Goal: Information Seeking & Learning: Obtain resource

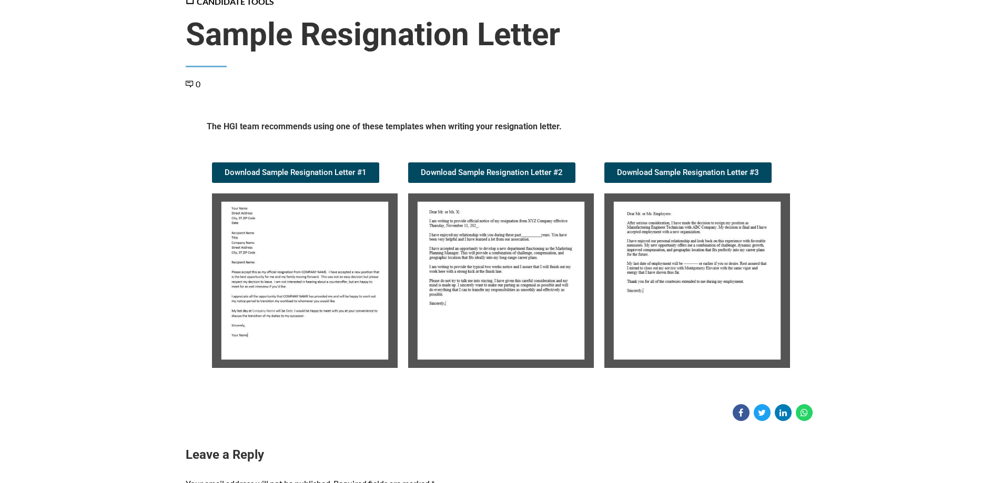
scroll to position [158, 0]
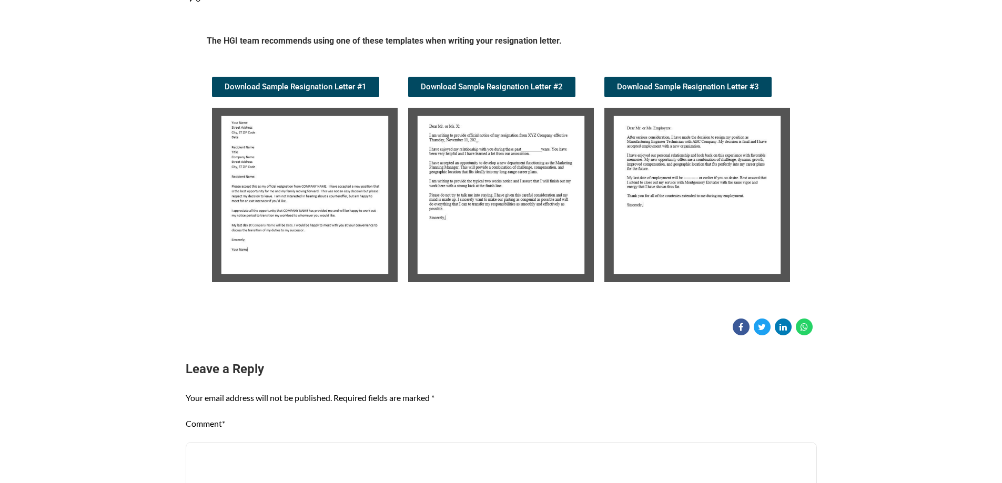
click at [319, 201] on img at bounding box center [305, 195] width 186 height 175
click at [318, 200] on img at bounding box center [305, 195] width 186 height 175
click at [317, 200] on img at bounding box center [305, 195] width 186 height 175
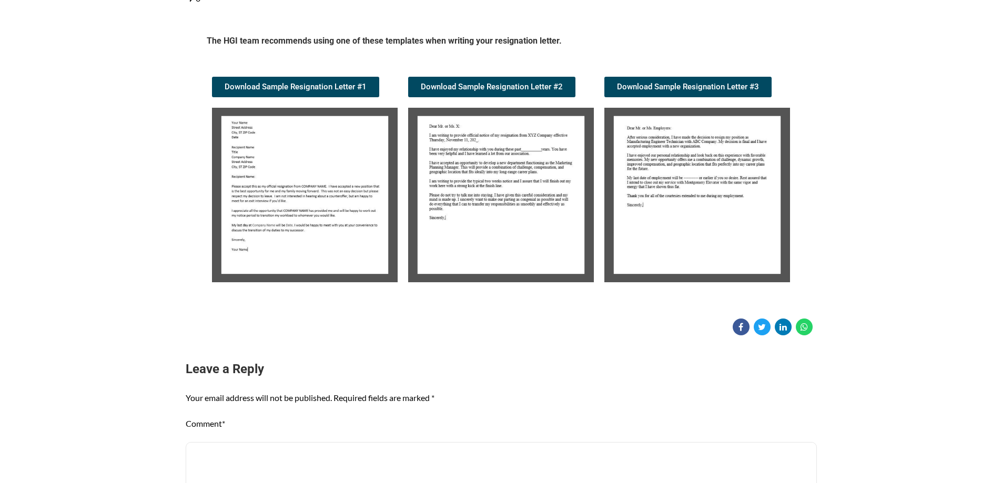
click at [315, 200] on img at bounding box center [305, 195] width 186 height 175
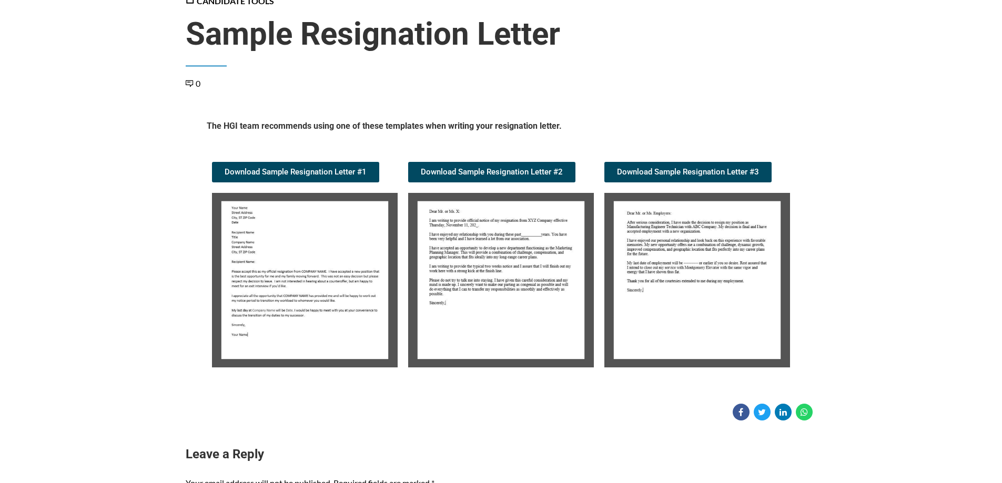
scroll to position [210, 0]
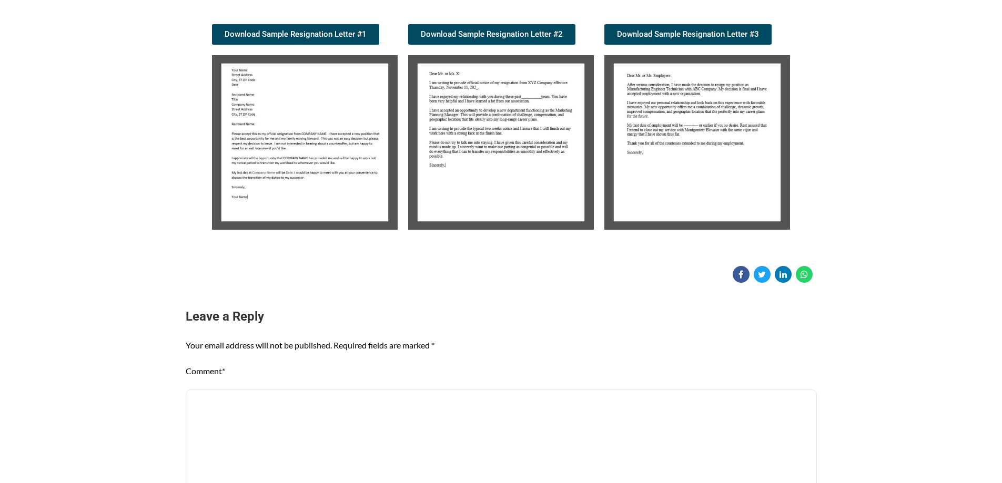
click at [315, 188] on img at bounding box center [305, 142] width 186 height 175
click at [314, 188] on img at bounding box center [305, 142] width 186 height 175
click at [313, 188] on img at bounding box center [305, 142] width 186 height 175
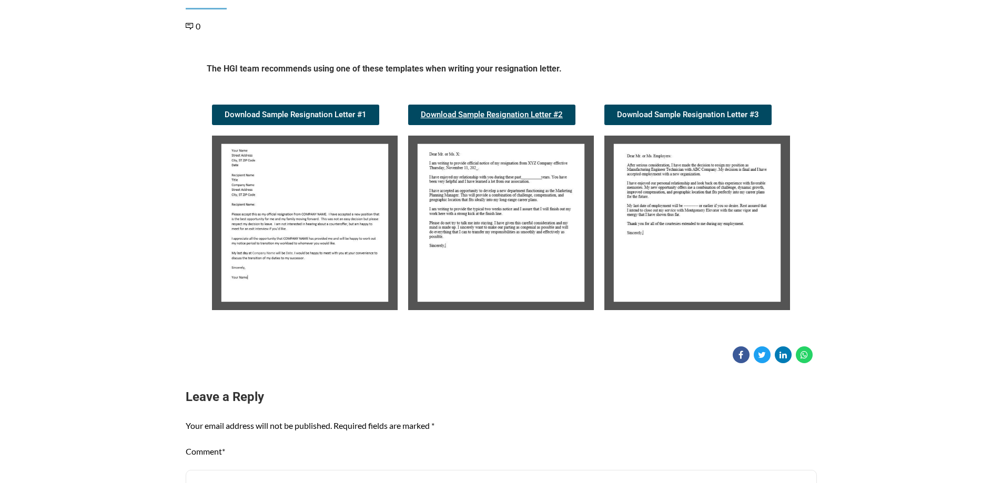
scroll to position [0, 0]
